Goal: Register for event/course

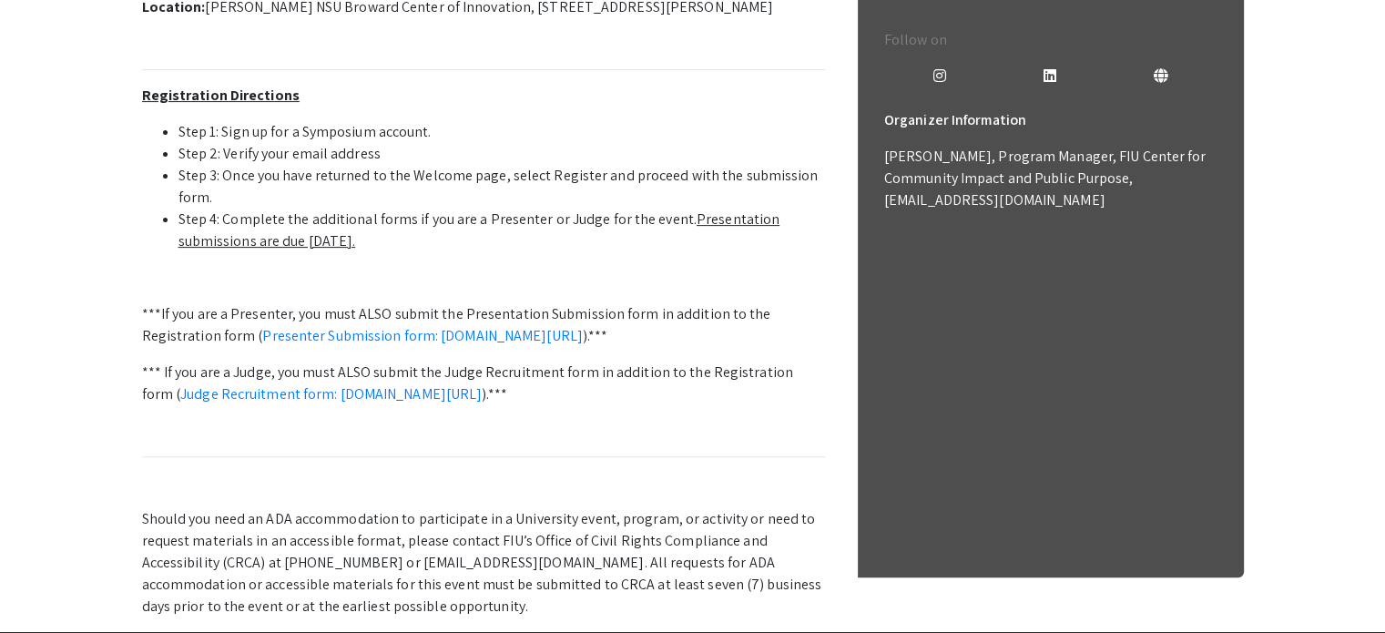
scroll to position [557, 0]
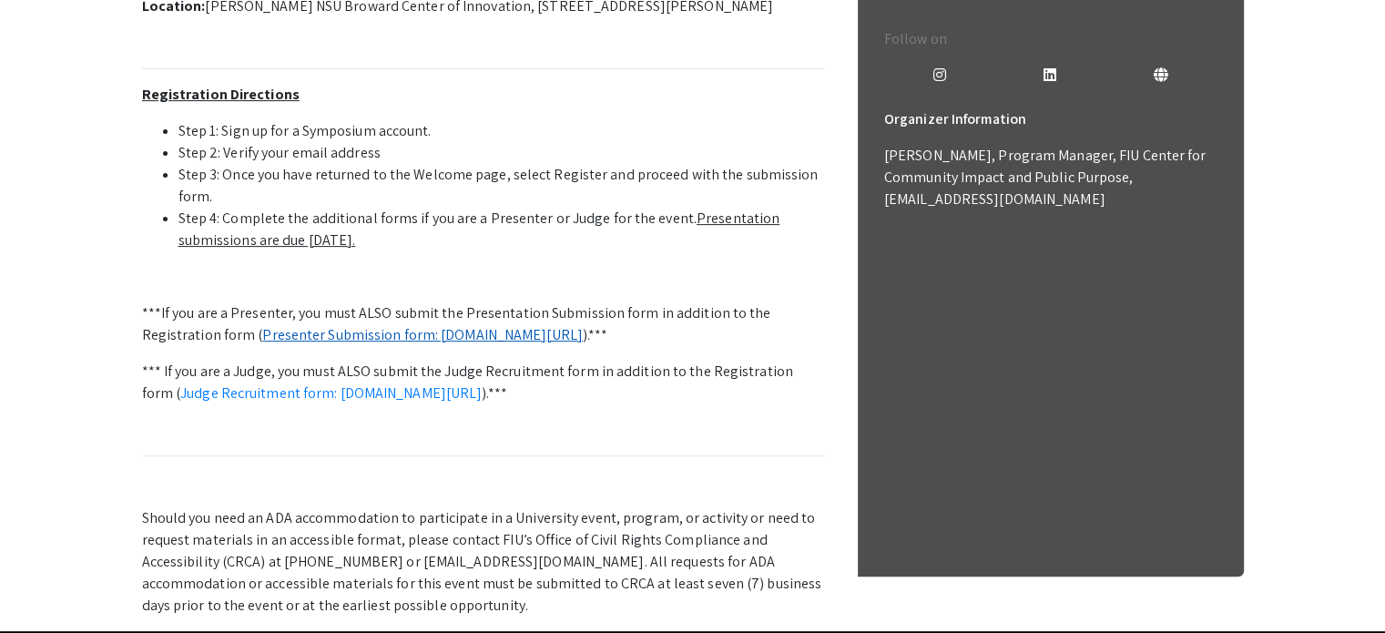
click at [383, 344] on link "Presenter Submission form: symposium.foragerone.com/lssfsymposium2025/submission" at bounding box center [422, 334] width 321 height 19
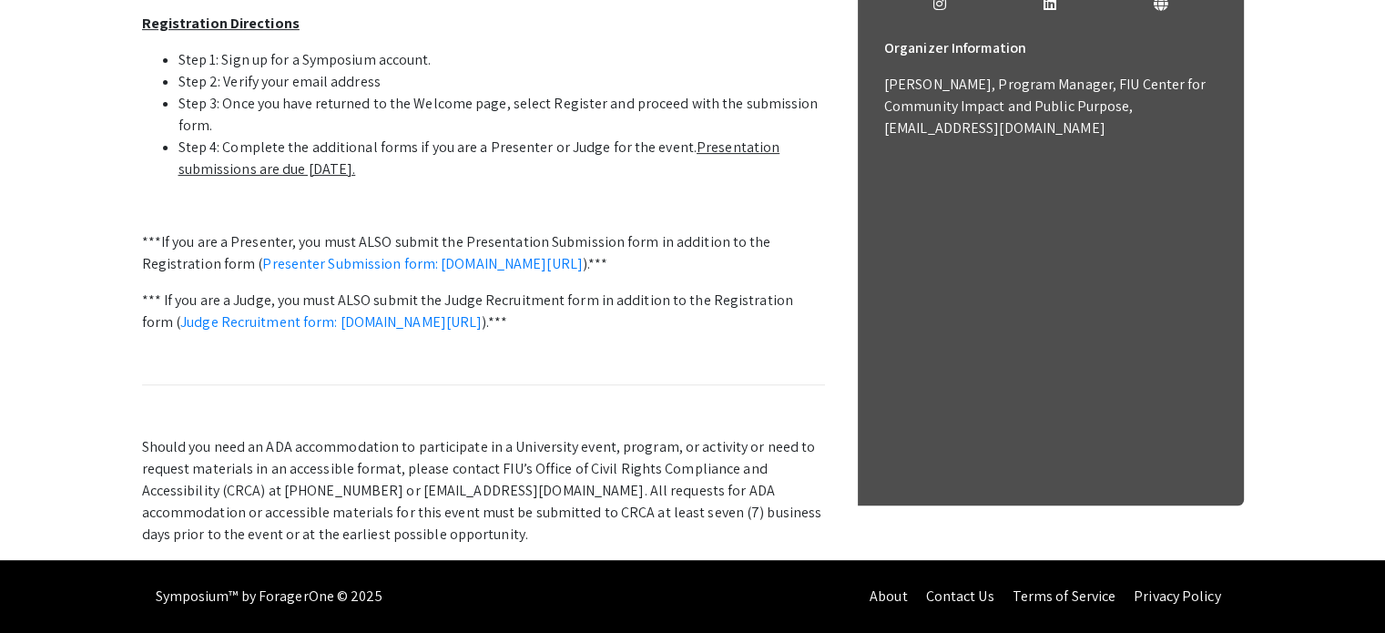
scroll to position [816, 0]
click at [464, 273] on link "Presenter Submission form: [DOMAIN_NAME][URL]" at bounding box center [422, 263] width 321 height 19
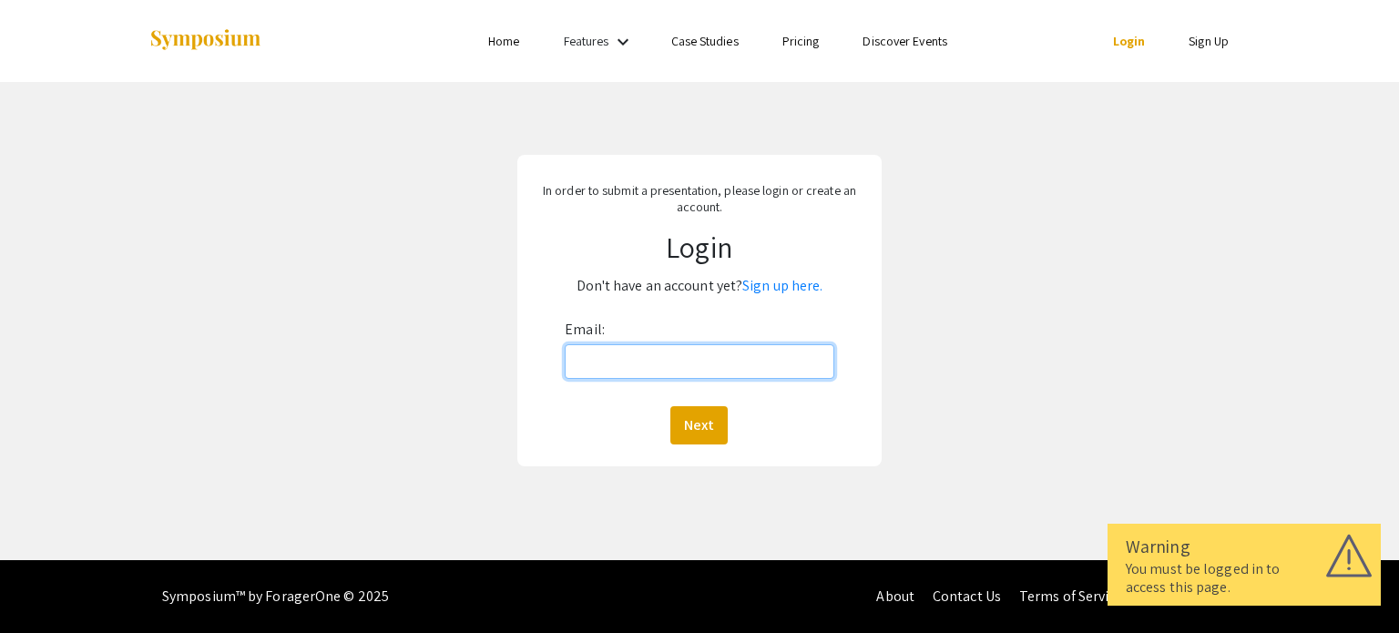
click at [601, 357] on input "Email:" at bounding box center [699, 361] width 269 height 35
type input "[EMAIL_ADDRESS][DOMAIN_NAME]"
click at [691, 421] on button "Next" at bounding box center [698, 425] width 57 height 38
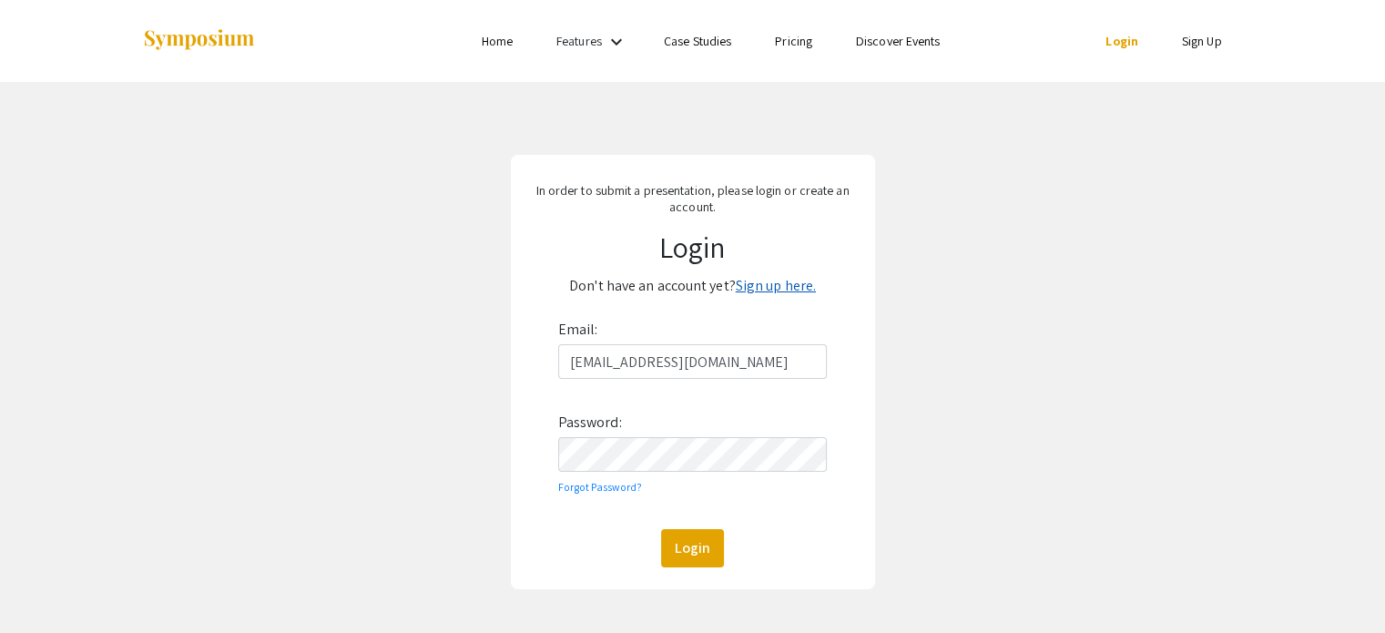
click at [772, 281] on link "Sign up here." at bounding box center [776, 285] width 80 height 19
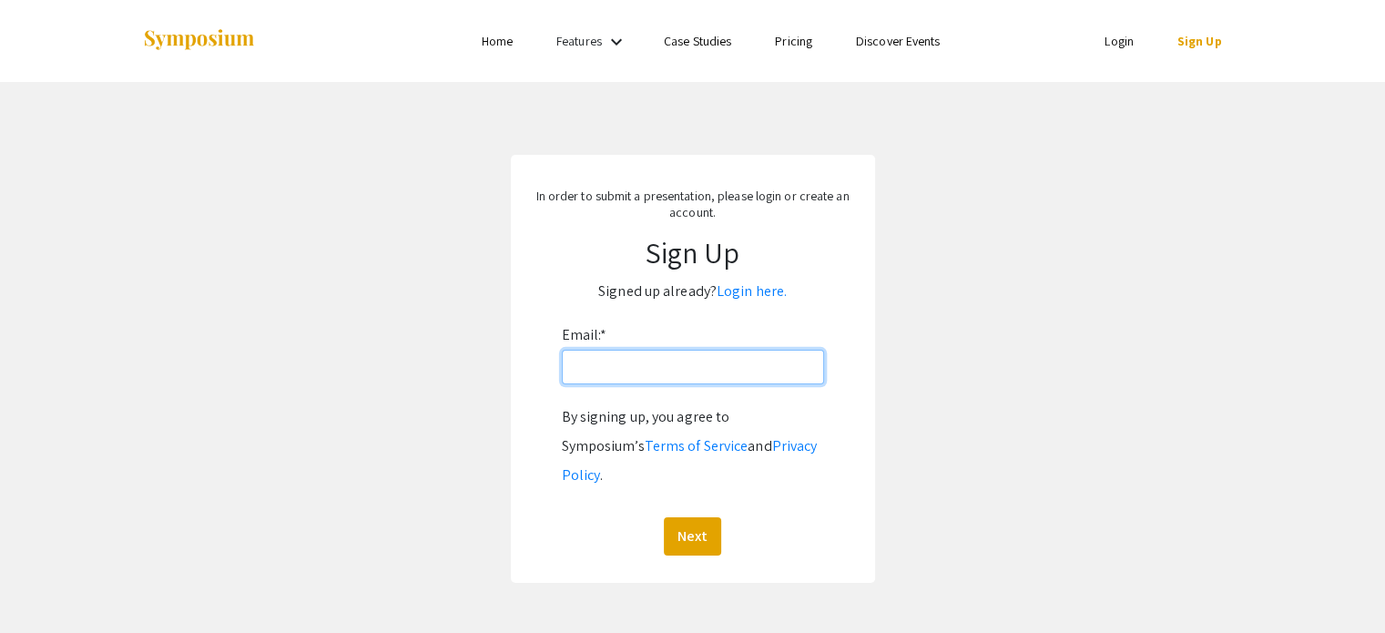
click at [648, 363] on input "Email: *" at bounding box center [693, 367] width 262 height 35
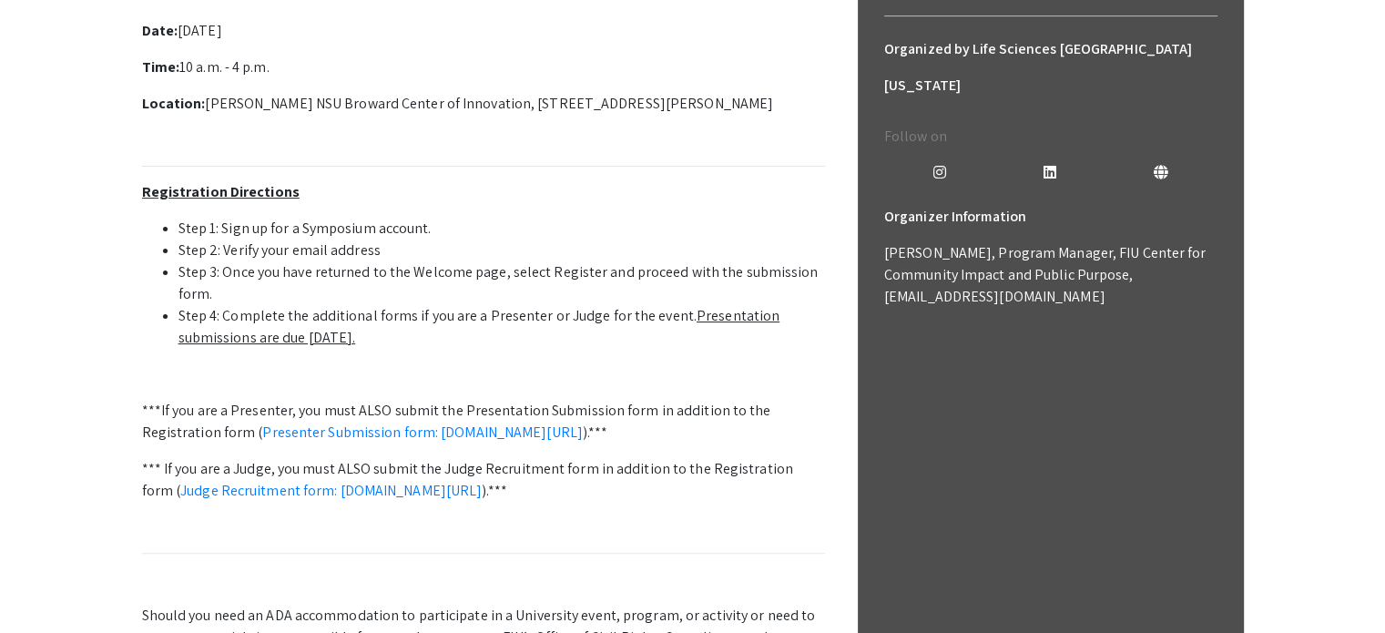
scroll to position [546, 0]
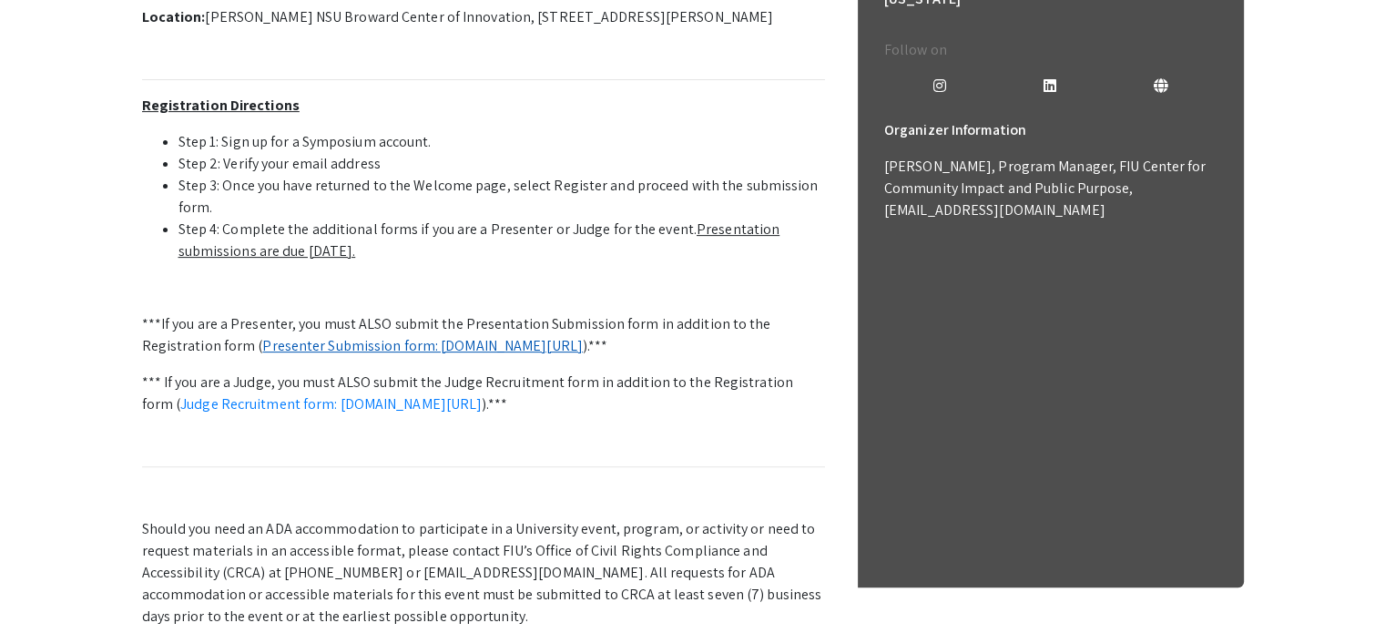
click at [583, 355] on link "Presenter Submission form: symposium.foragerone.com/lssfsymposium2025/submission" at bounding box center [422, 345] width 321 height 19
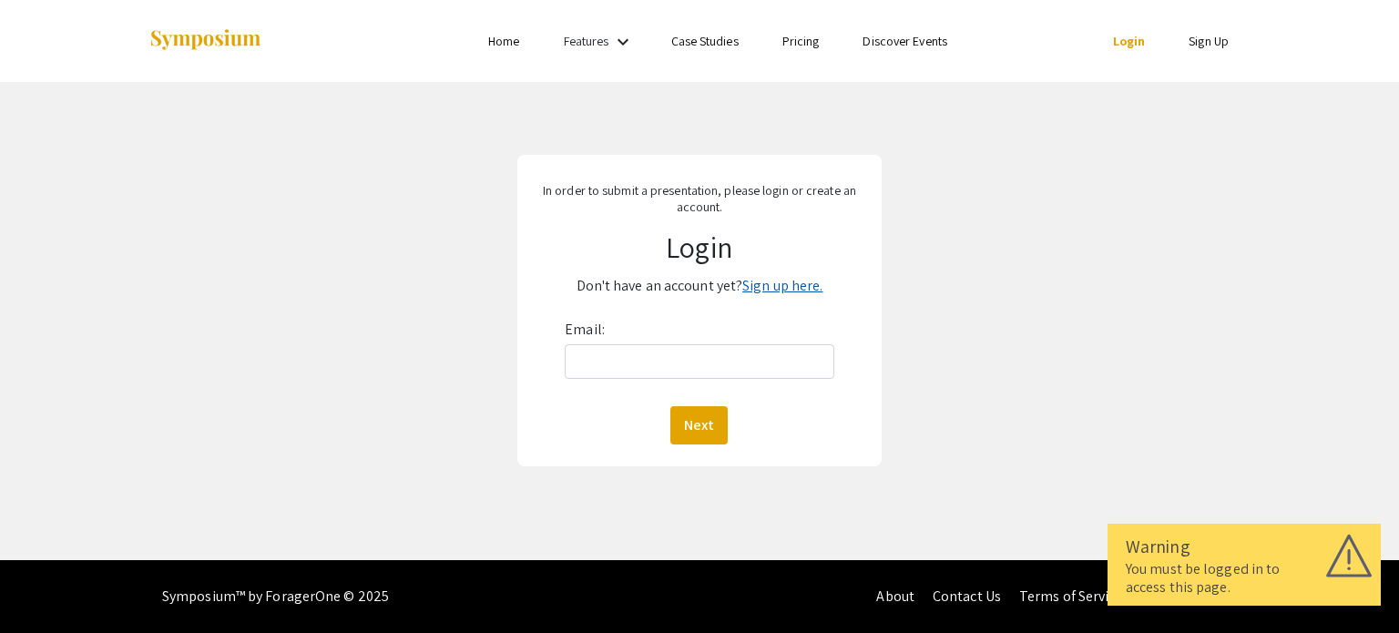
click at [756, 286] on link "Sign up here." at bounding box center [782, 285] width 80 height 19
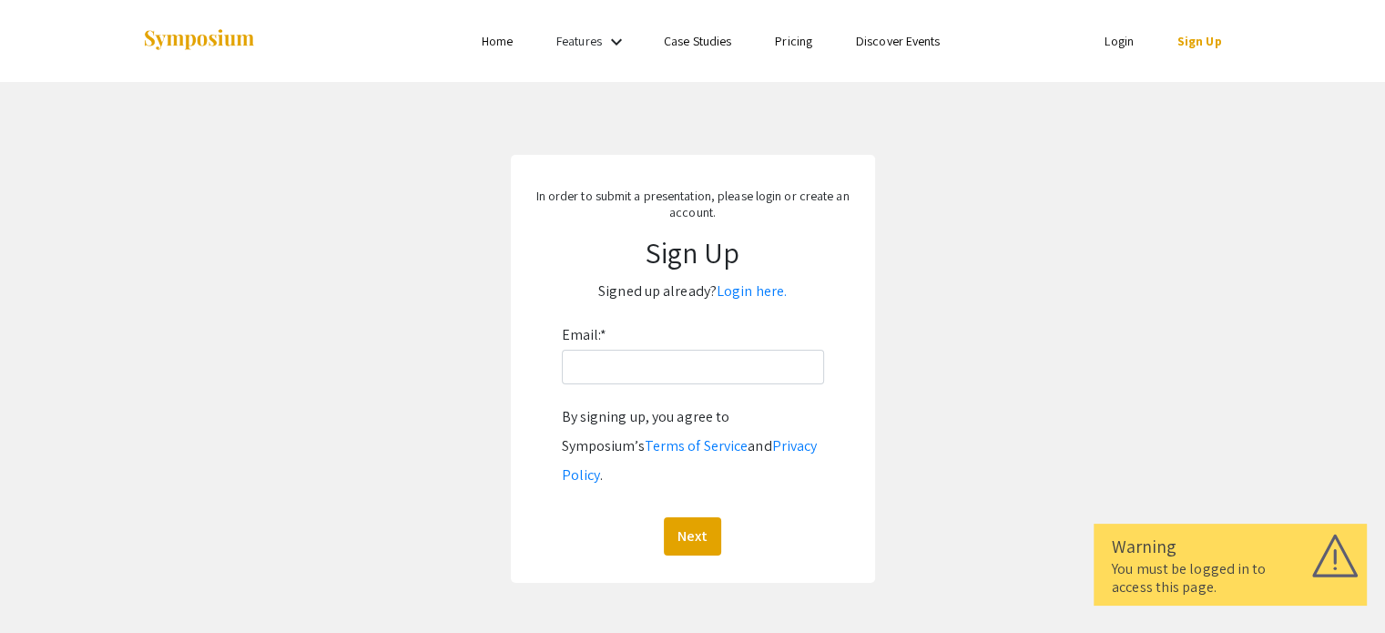
drag, startPoint x: 692, startPoint y: 346, endPoint x: 676, endPoint y: 366, distance: 25.9
click at [691, 348] on div "Email: * By signing up, you agree to Symposium’s Terms of Service and Privacy P…" at bounding box center [693, 438] width 262 height 235
click at [675, 368] on input "Email: *" at bounding box center [693, 367] width 262 height 35
type input "[EMAIL_ADDRESS][DOMAIN_NAME]"
click at [693, 517] on button "Next" at bounding box center [692, 536] width 57 height 38
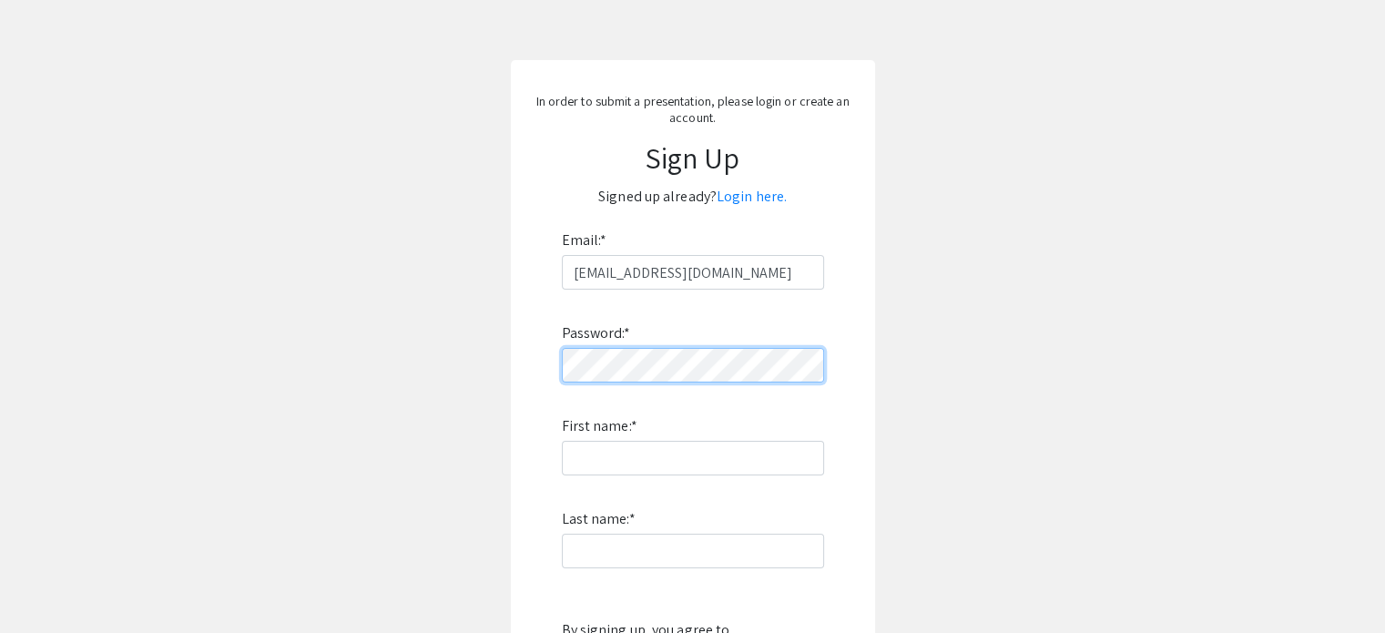
scroll to position [182, 0]
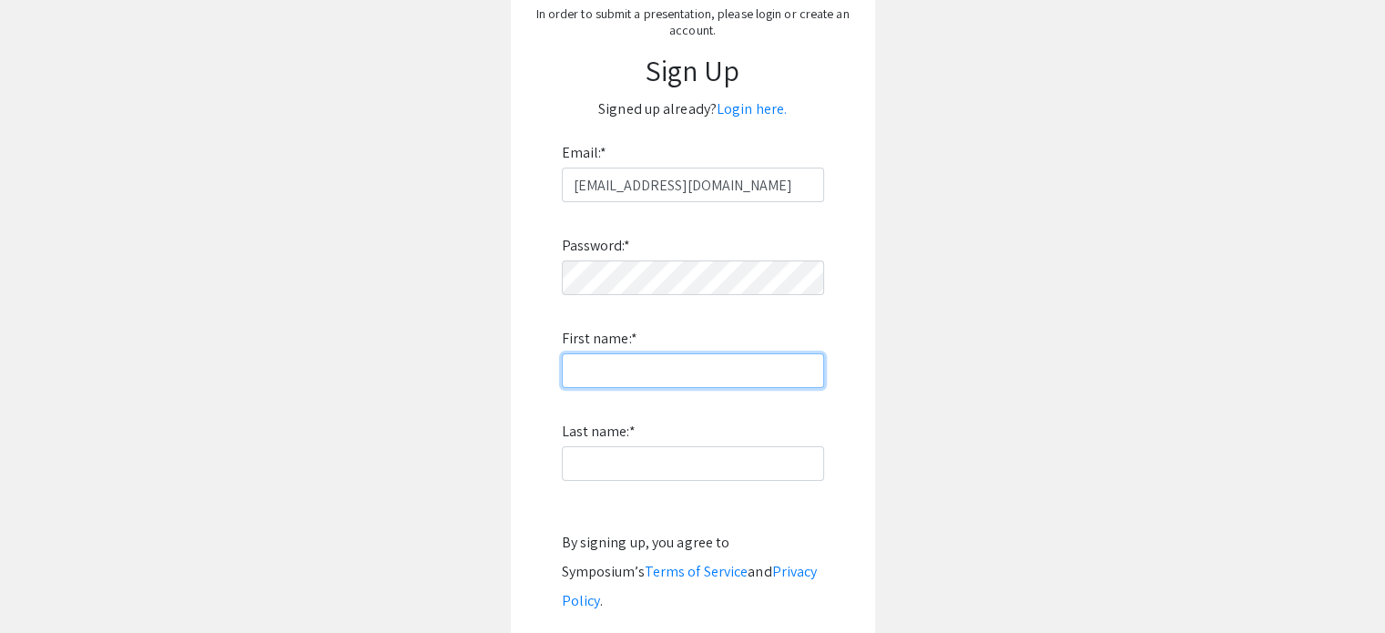
click at [586, 362] on input "First name: *" at bounding box center [693, 370] width 262 height 35
type input "[PERSON_NAME]"
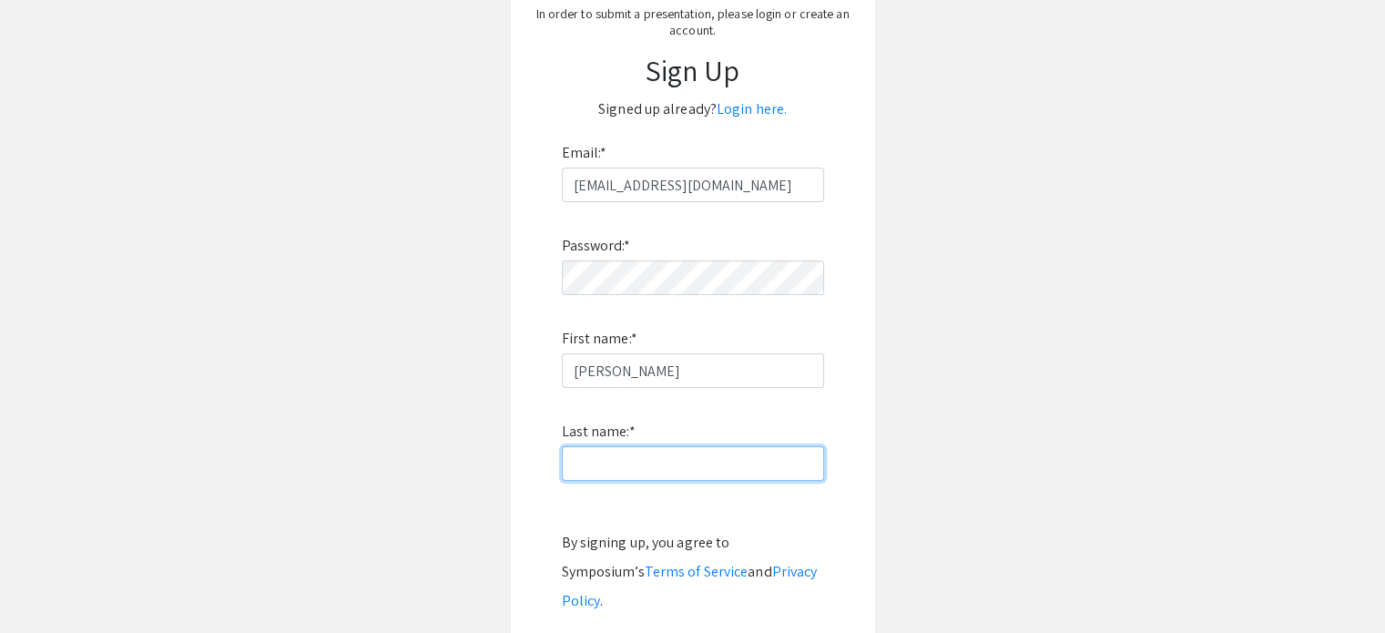
type input "[PERSON_NAME]"
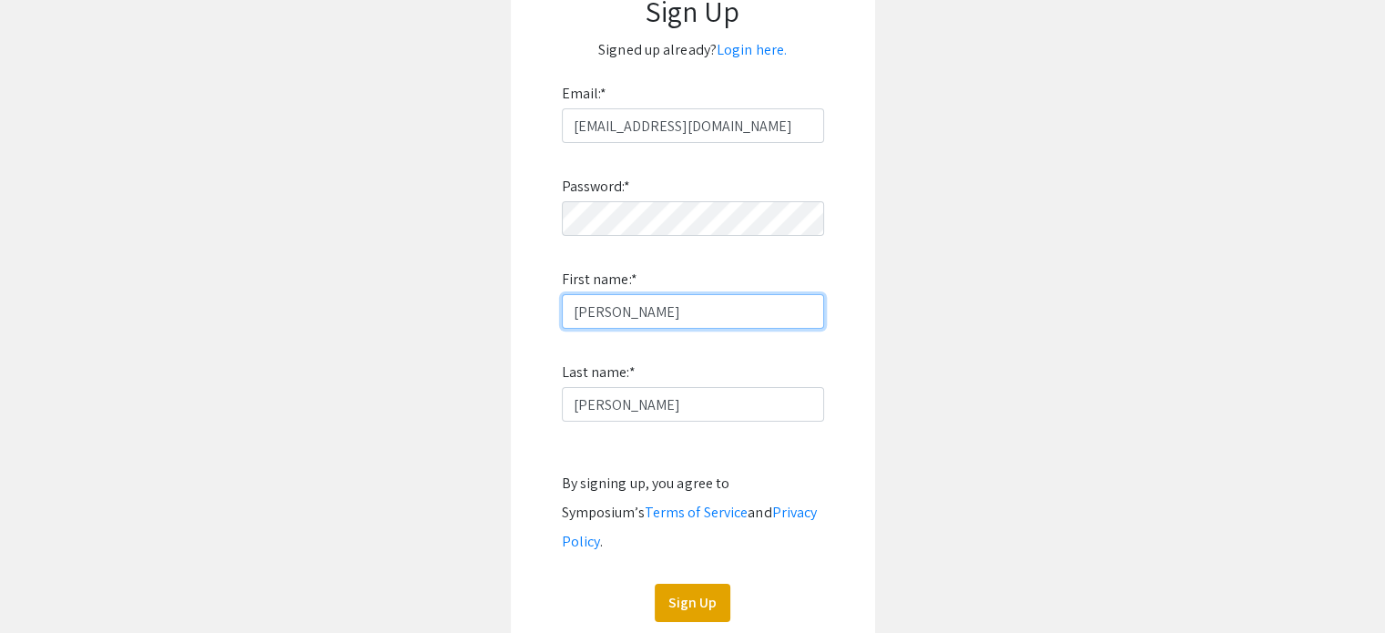
scroll to position [273, 0]
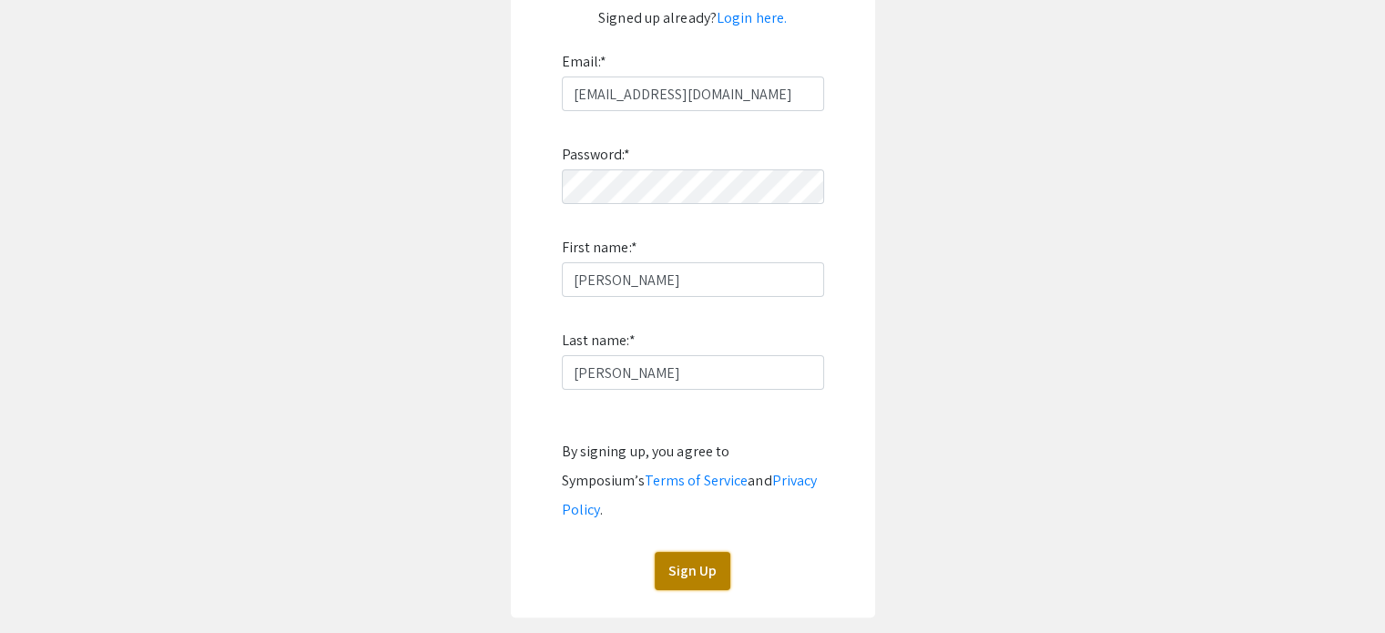
click at [714, 552] on button "Sign Up" at bounding box center [693, 571] width 76 height 38
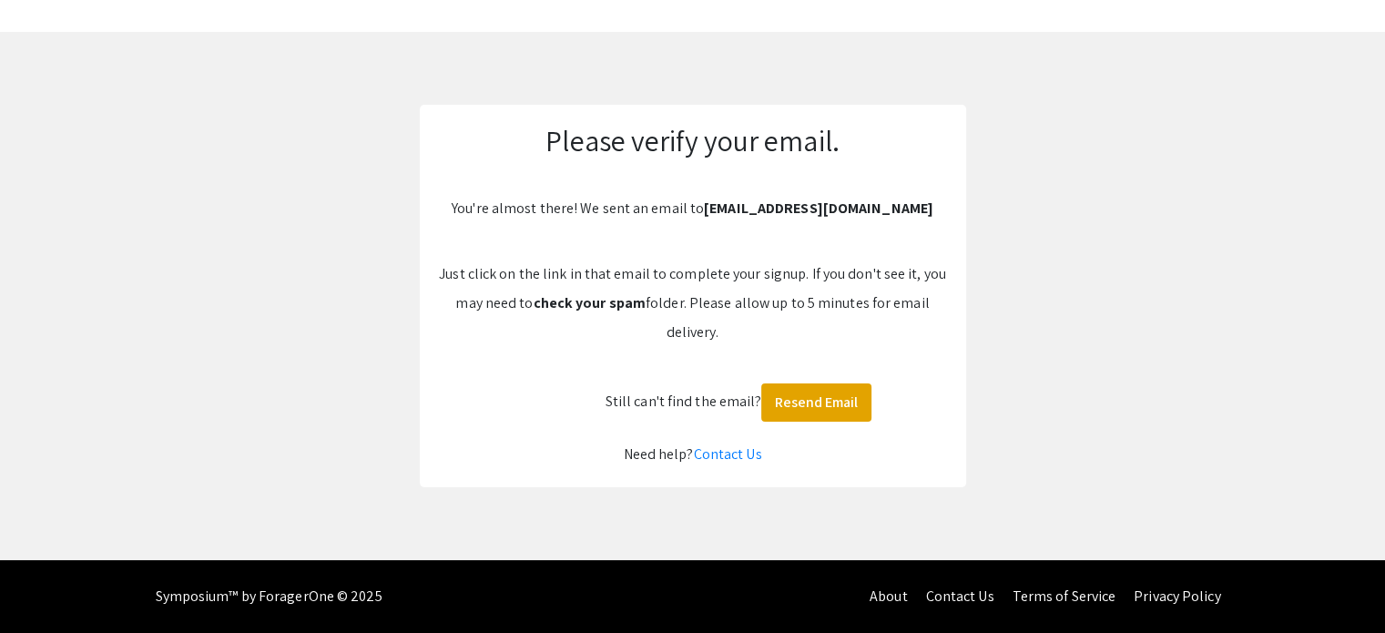
scroll to position [49, 0]
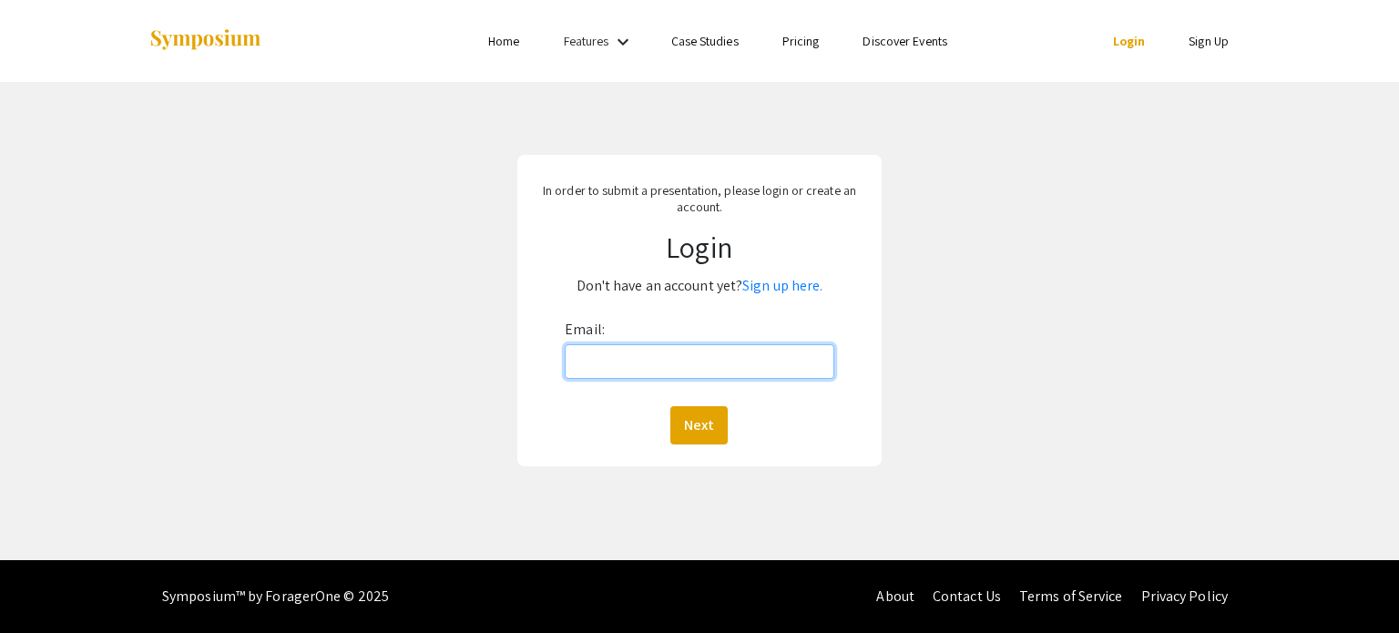
click at [675, 359] on input "Email:" at bounding box center [699, 361] width 269 height 35
type input "[EMAIL_ADDRESS][DOMAIN_NAME]"
click at [690, 420] on button "Next" at bounding box center [698, 425] width 57 height 38
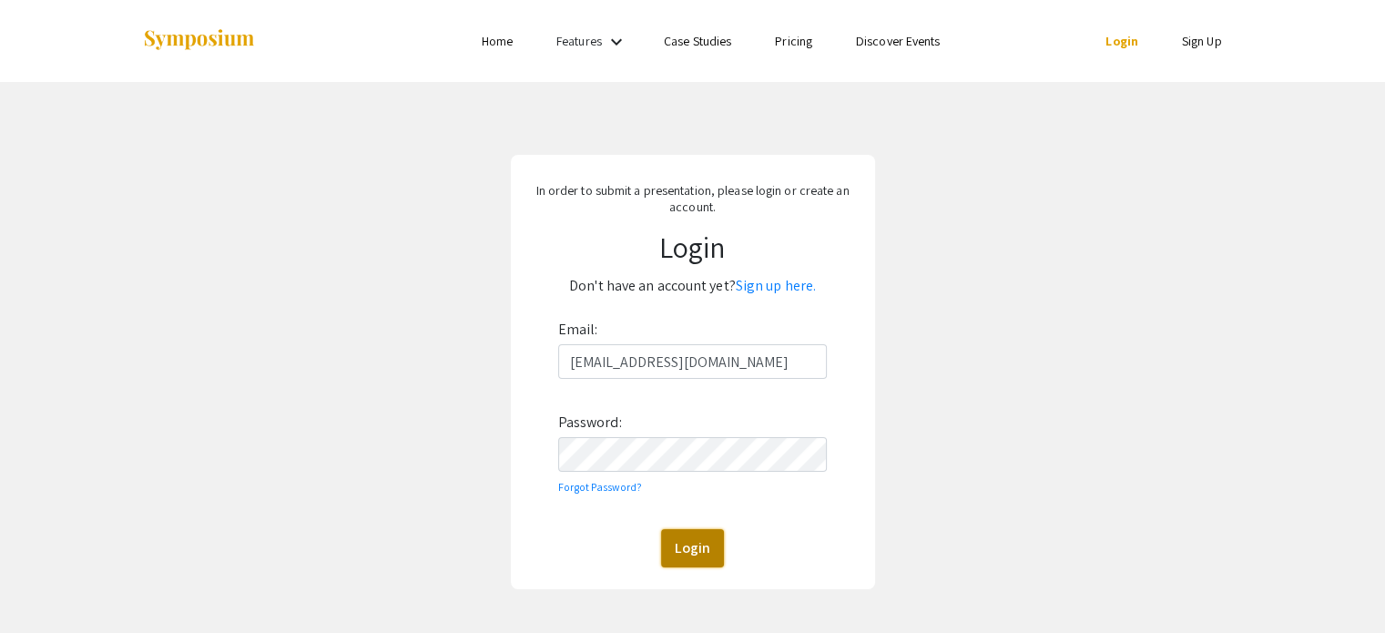
click at [688, 556] on button "Login" at bounding box center [692, 548] width 63 height 38
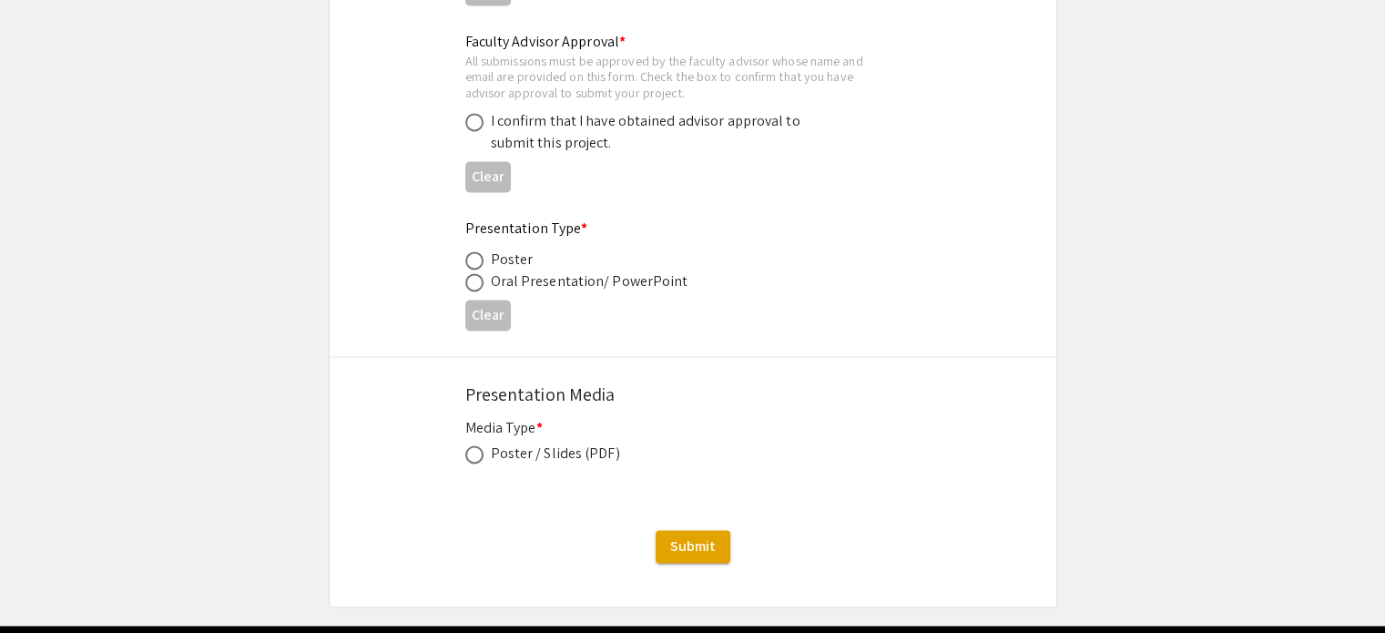
scroll to position [2823, 0]
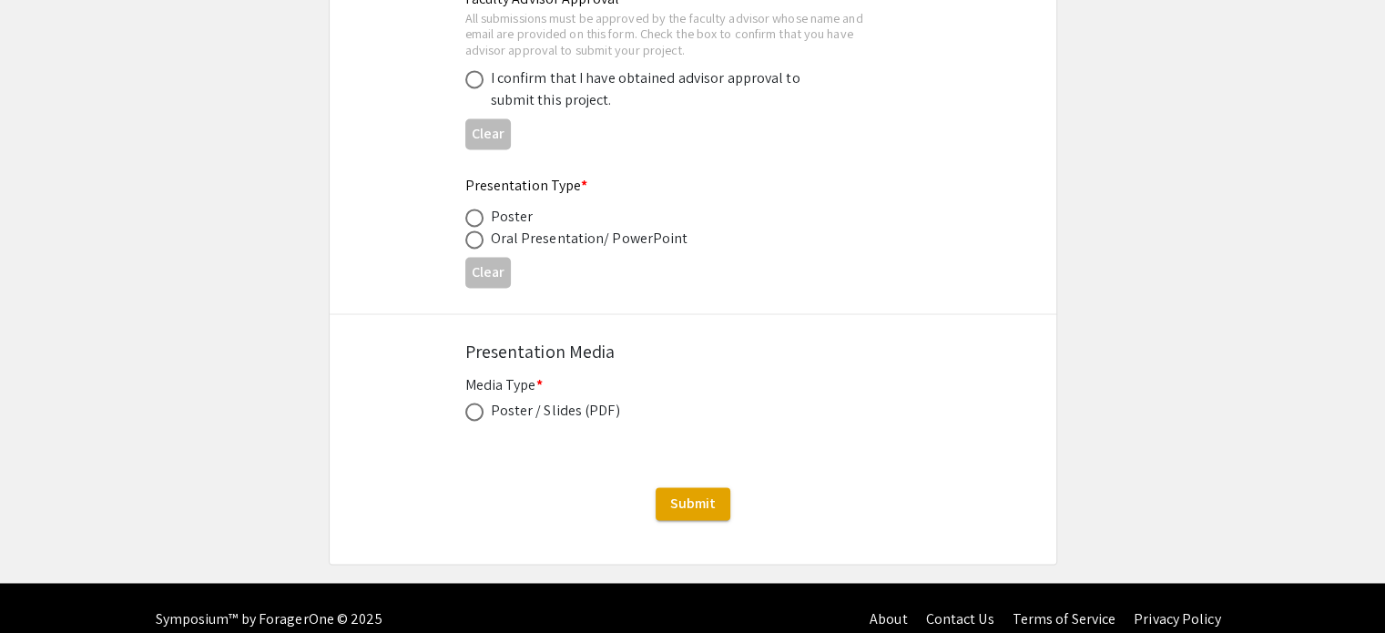
click at [472, 212] on span at bounding box center [474, 218] width 18 height 18
click at [472, 212] on input "radio" at bounding box center [474, 218] width 18 height 18
radio input "true"
click at [477, 234] on span at bounding box center [474, 239] width 18 height 18
click at [477, 234] on input "radio" at bounding box center [474, 239] width 18 height 18
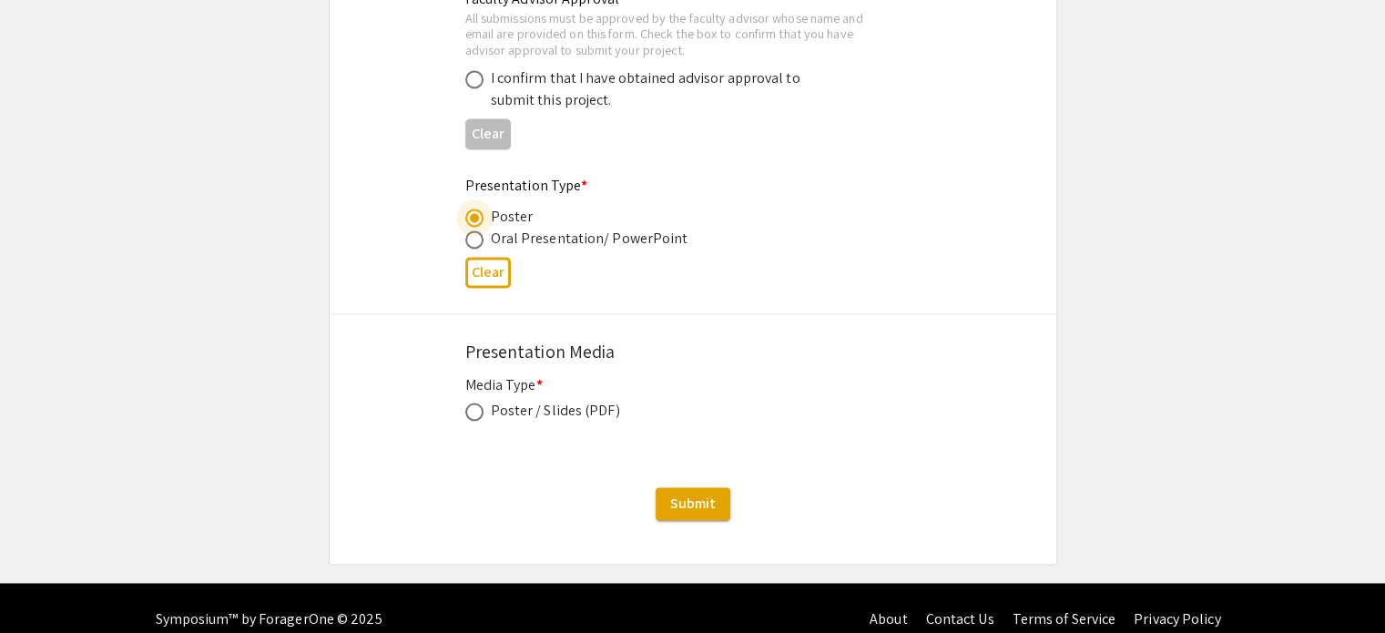
radio input "true"
click at [476, 212] on span at bounding box center [474, 218] width 18 height 18
click at [476, 212] on input "radio" at bounding box center [474, 218] width 18 height 18
radio input "true"
click at [476, 402] on span at bounding box center [474, 411] width 18 height 18
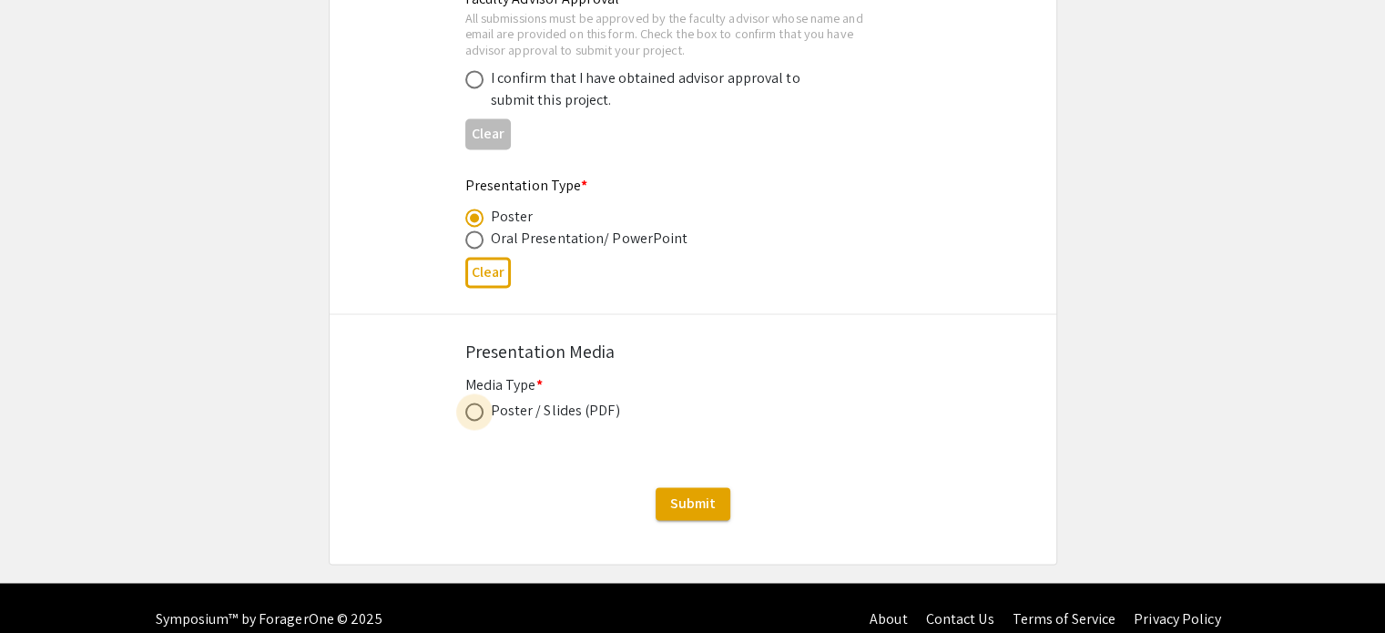
click at [476, 402] on input "radio" at bounding box center [474, 411] width 18 height 18
radio input "true"
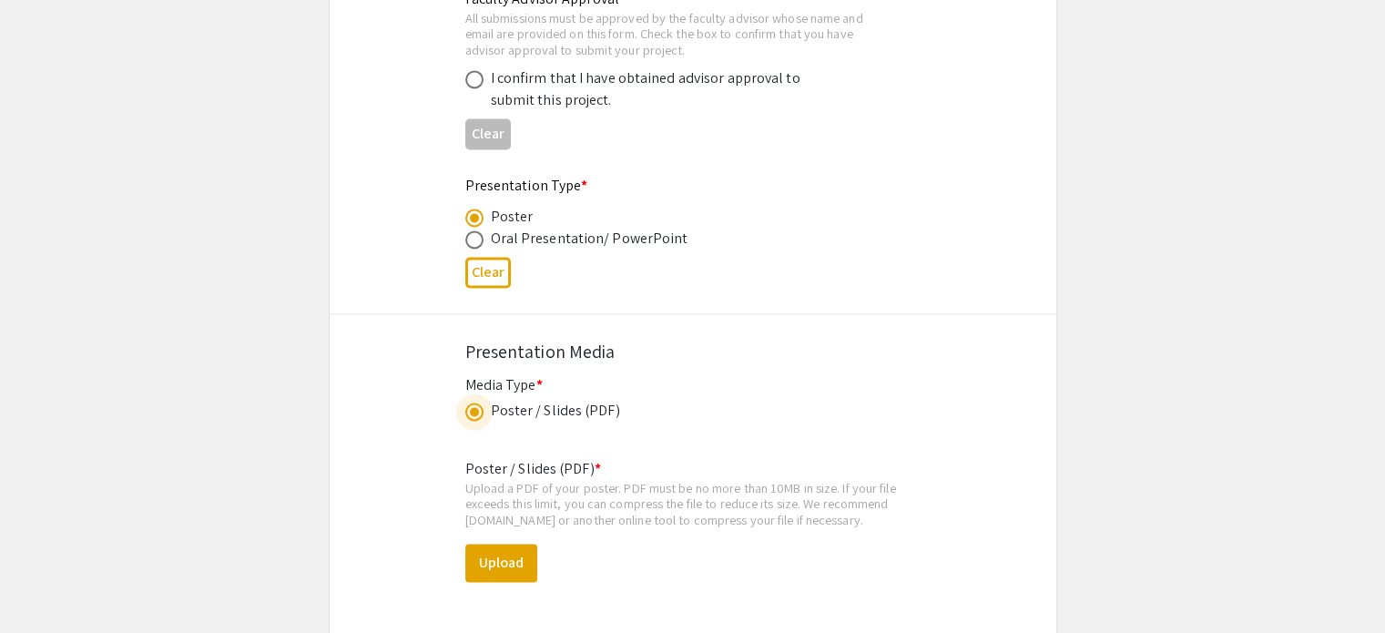
click at [517, 234] on div "Oral Presentation/ PowerPoint" at bounding box center [590, 239] width 198 height 22
click at [465, 230] on span at bounding box center [474, 239] width 18 height 18
click at [465, 230] on input "radio" at bounding box center [474, 239] width 18 height 18
radio input "true"
click at [465, 209] on span at bounding box center [474, 218] width 18 height 18
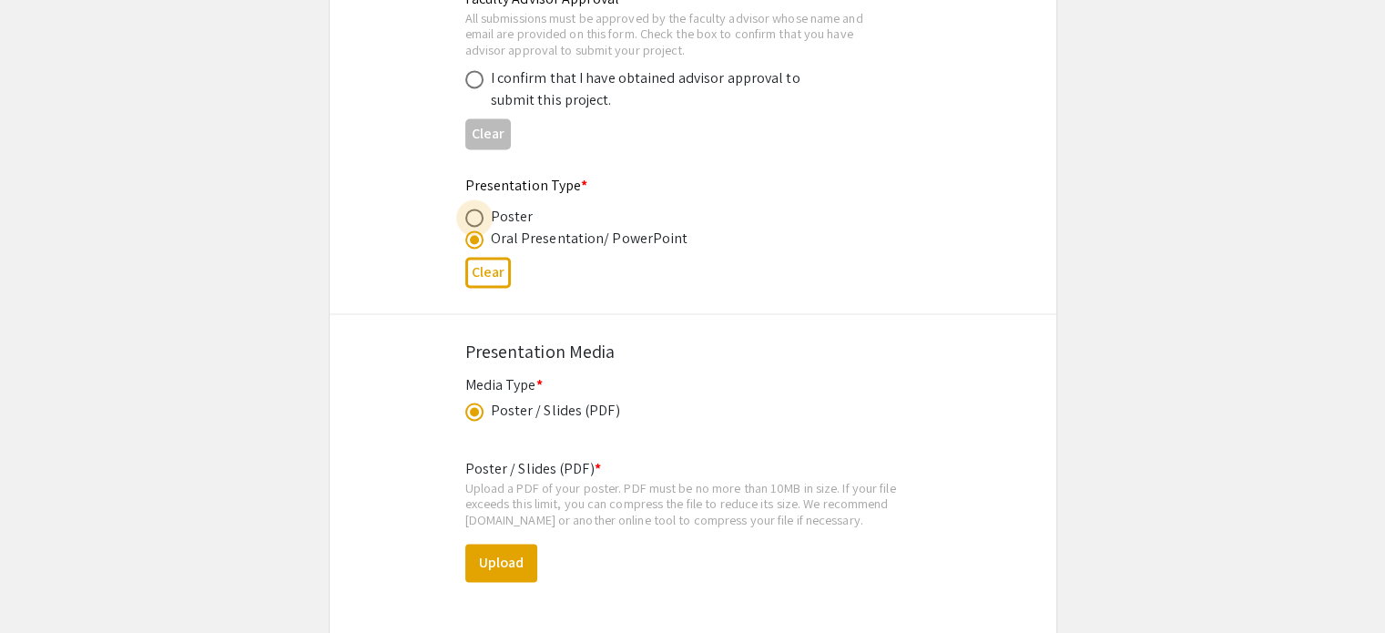
click at [465, 209] on input "radio" at bounding box center [474, 218] width 18 height 18
radio input "true"
